Goal: Task Accomplishment & Management: Use online tool/utility

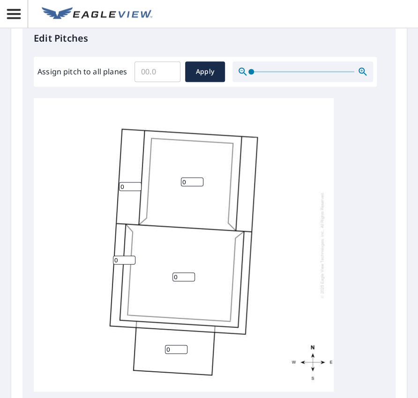
scroll to position [375, 0]
click at [164, 73] on input "Assign pitch to all planes" at bounding box center [157, 71] width 46 height 26
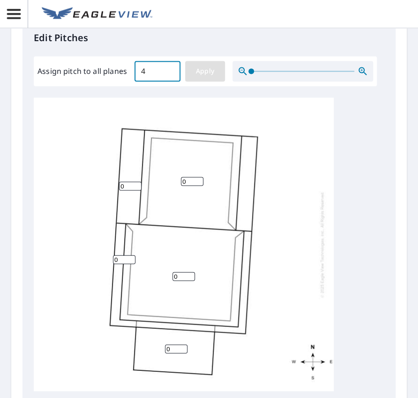
type input "4"
click at [199, 66] on span "Apply" at bounding box center [204, 72] width 25 height 12
type input "4"
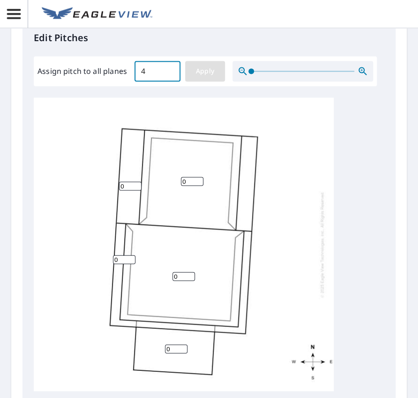
type input "4"
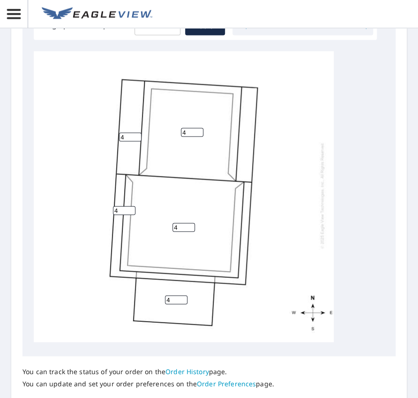
scroll to position [499, 0]
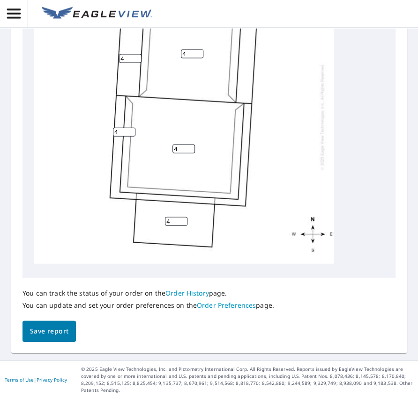
click at [53, 328] on span "Save report" at bounding box center [49, 332] width 38 height 12
